Goal: Navigation & Orientation: Understand site structure

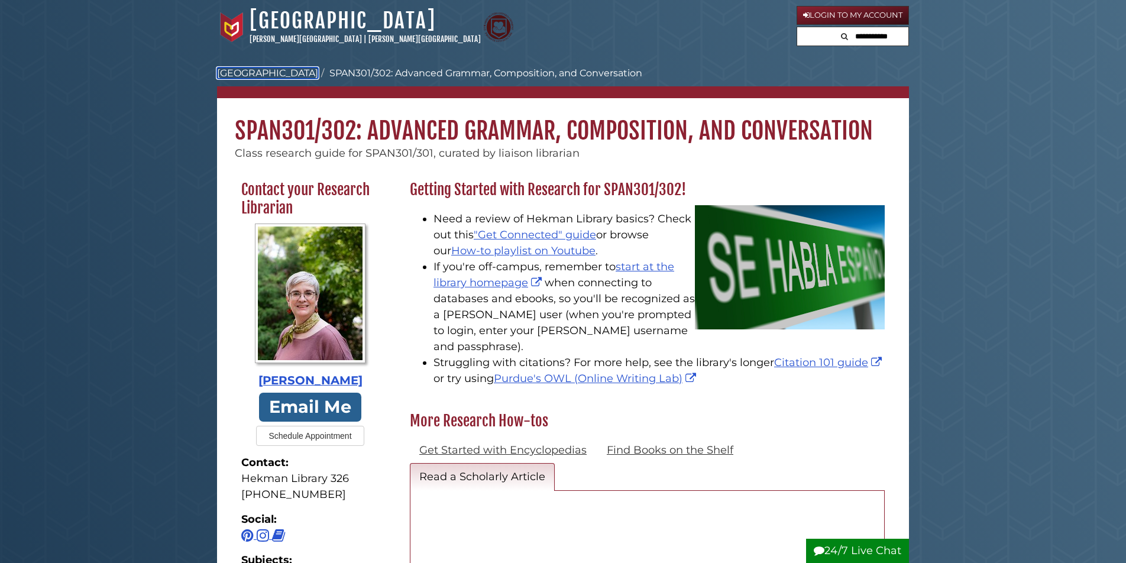
click at [271, 72] on link "[GEOGRAPHIC_DATA]" at bounding box center [267, 72] width 101 height 11
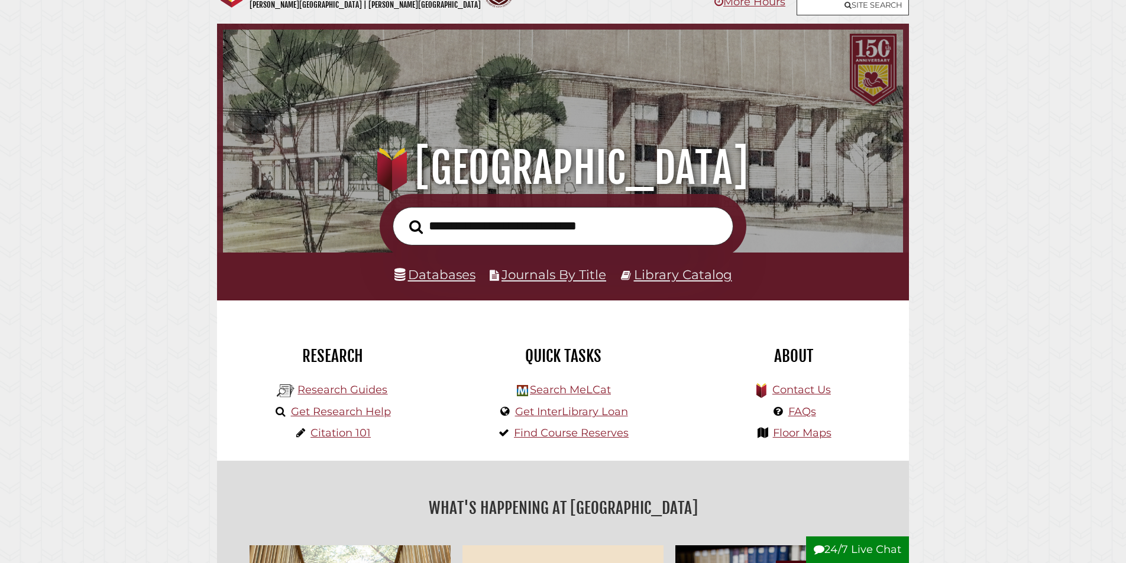
scroll to position [47, 0]
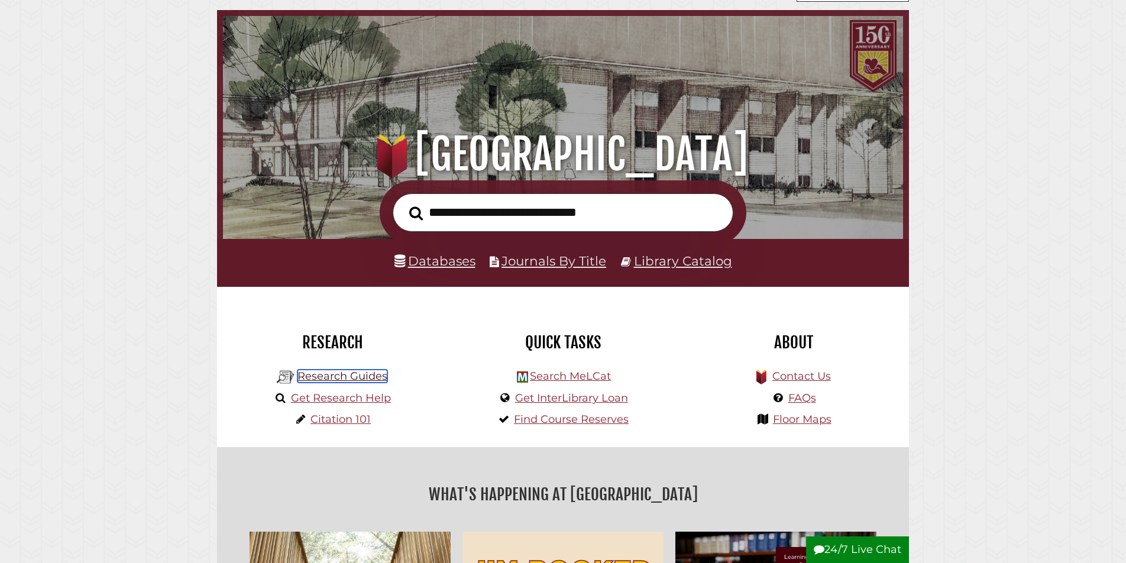
click at [345, 381] on link "Research Guides" at bounding box center [342, 376] width 90 height 13
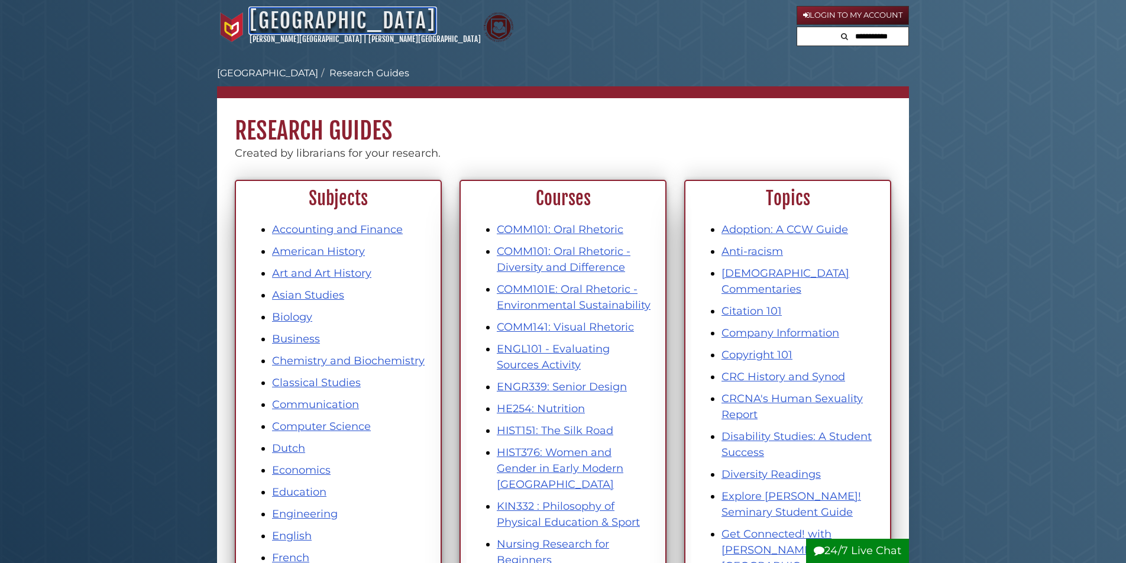
click at [292, 22] on link "[GEOGRAPHIC_DATA]" at bounding box center [343, 21] width 186 height 26
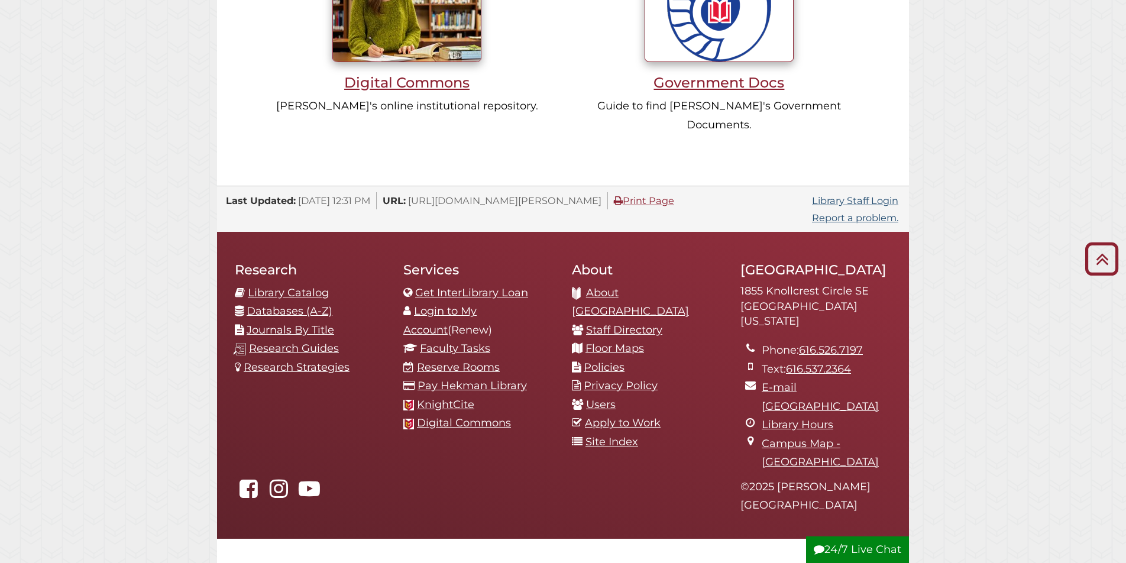
scroll to position [1018, 0]
